Goal: Task Accomplishment & Management: Manage account settings

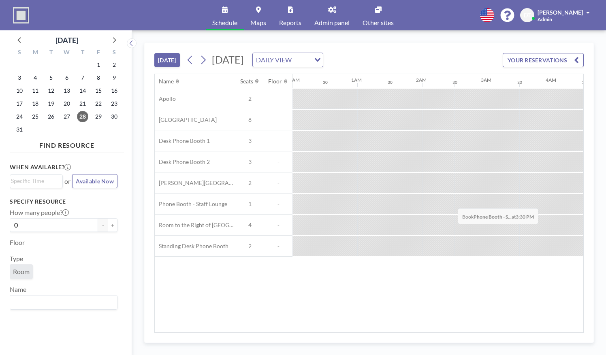
scroll to position [0, 871]
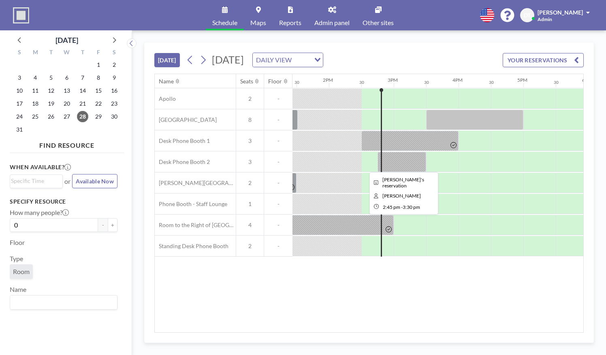
click at [403, 159] on div at bounding box center [402, 162] width 49 height 20
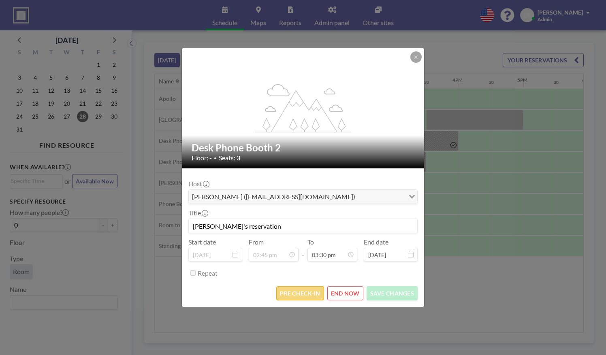
scroll to position [447, 0]
click at [301, 289] on button "PRE CHECK-IN" at bounding box center [299, 293] width 47 height 14
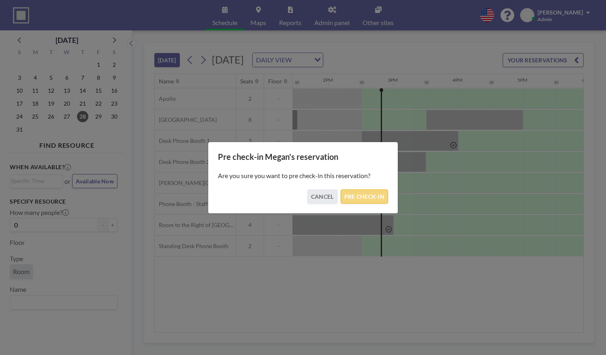
click at [362, 200] on button "PRE CHECK-IN" at bounding box center [364, 197] width 47 height 14
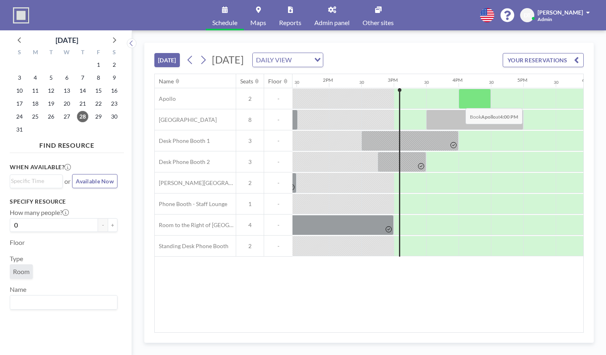
drag, startPoint x: 464, startPoint y: 105, endPoint x: 459, endPoint y: 101, distance: 6.3
click at [459, 101] on div at bounding box center [475, 99] width 32 height 20
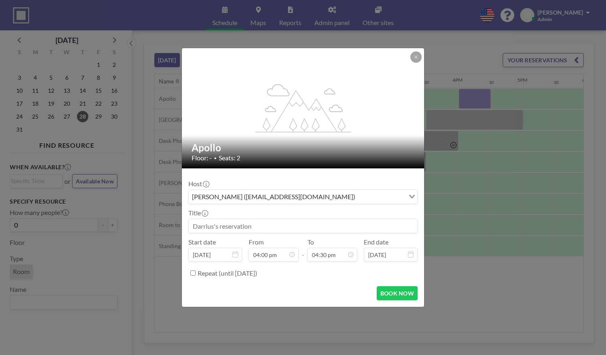
click at [452, 121] on div "flex-grow: 1.2; Apollo Floor: - • Seats: 2 Host [PERSON_NAME] ([EMAIL_ADDRESS][…" at bounding box center [303, 177] width 606 height 355
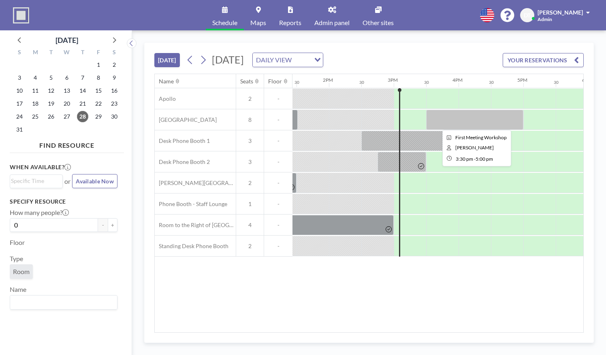
click at [452, 121] on div at bounding box center [474, 120] width 97 height 20
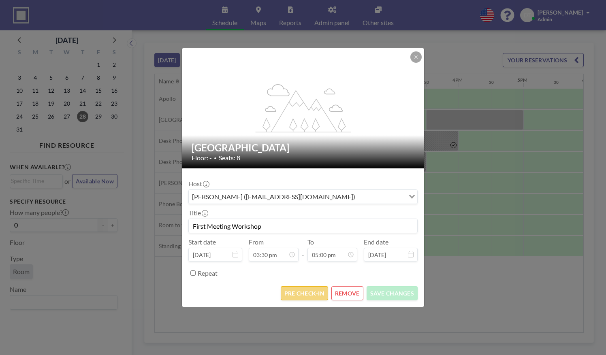
scroll to position [490, 0]
click at [300, 292] on button "PRE CHECK-IN" at bounding box center [304, 293] width 47 height 14
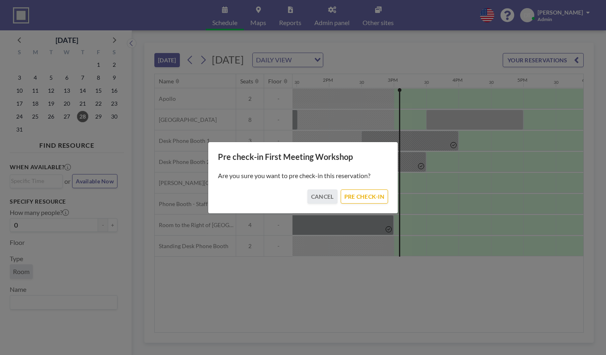
click at [367, 209] on div "Pre check-in First Meeting Workshop Are you sure you want to pre check-in this …" at bounding box center [303, 178] width 190 height 72
click at [364, 197] on button "PRE CHECK-IN" at bounding box center [364, 197] width 47 height 14
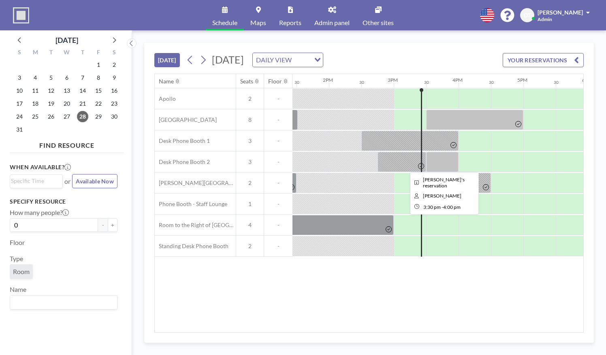
click at [439, 160] on div at bounding box center [442, 162] width 32 height 20
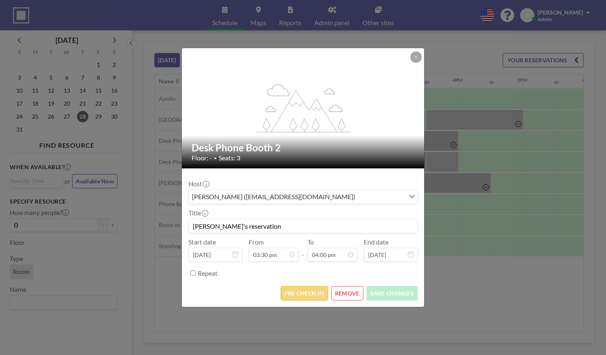
scroll to position [461, 0]
click at [309, 299] on button "PRE CHECK-IN" at bounding box center [304, 293] width 47 height 14
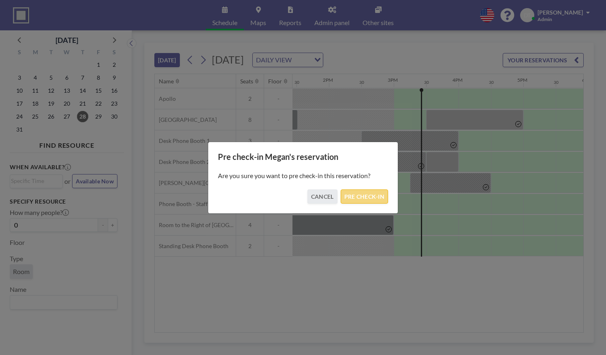
click at [344, 192] on button "PRE CHECK-IN" at bounding box center [364, 197] width 47 height 14
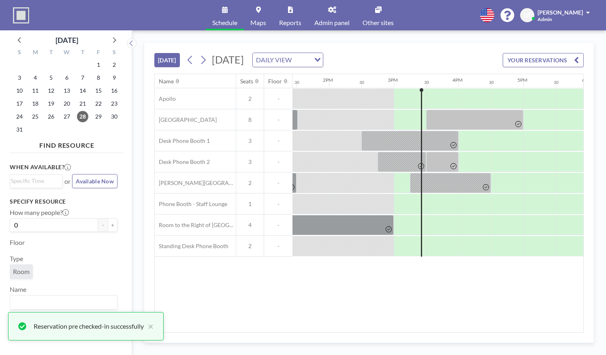
click at [375, 196] on div at bounding box center [377, 204] width 32 height 20
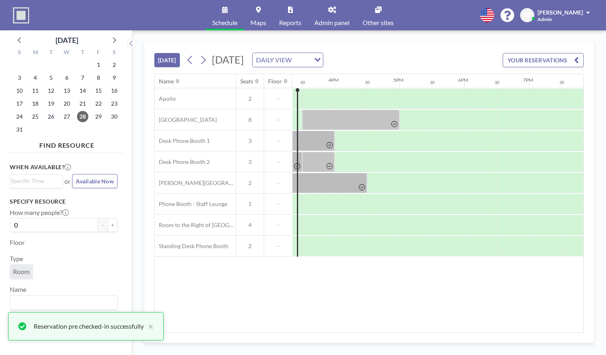
scroll to position [0, 998]
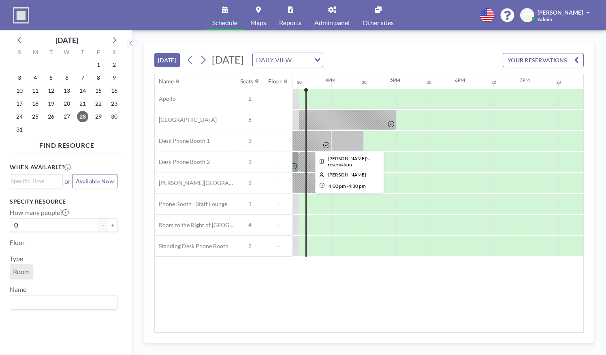
click at [352, 141] on div at bounding box center [347, 141] width 32 height 20
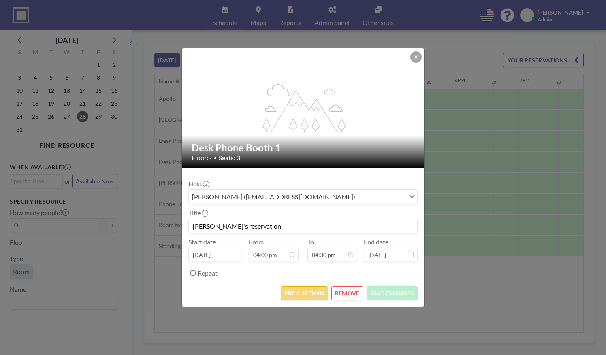
scroll to position [476, 0]
click at [303, 287] on button "PRE CHECK-IN" at bounding box center [304, 293] width 47 height 14
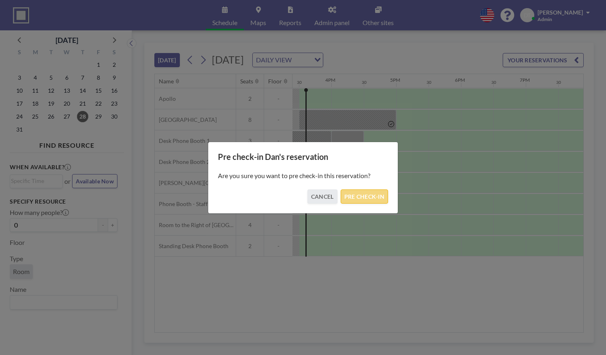
click at [363, 196] on button "PRE CHECK-IN" at bounding box center [364, 197] width 47 height 14
